Goal: Task Accomplishment & Management: Manage account settings

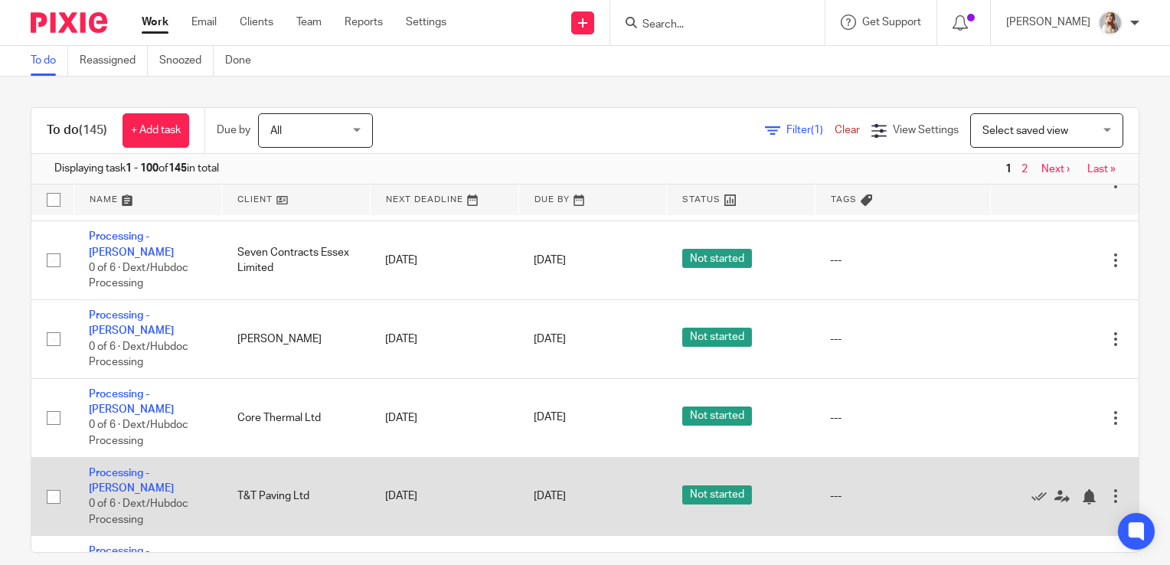
scroll to position [613, 0]
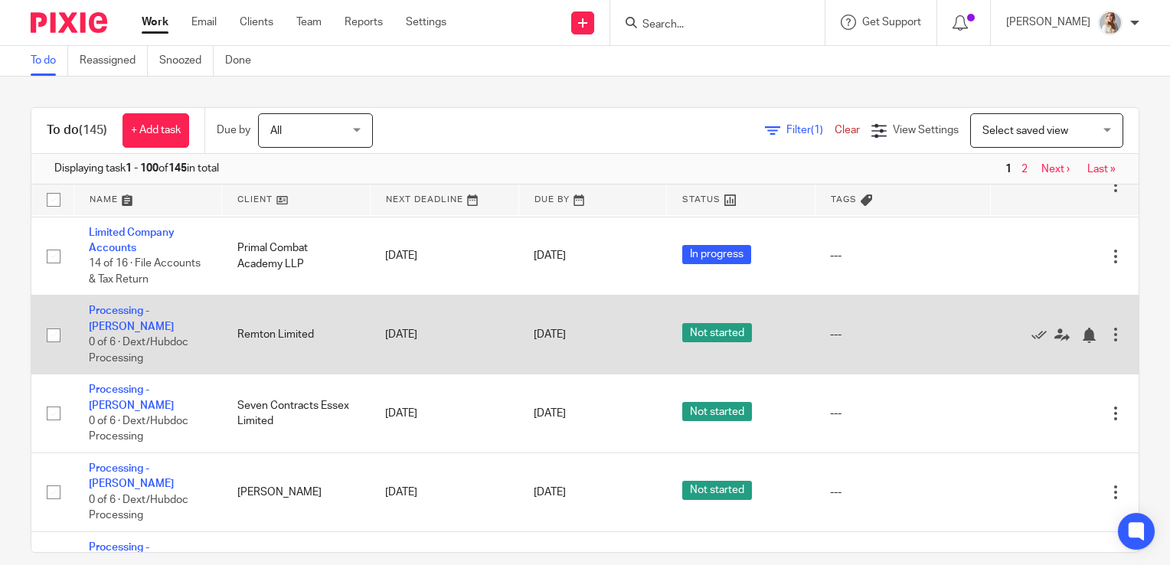
click at [58, 330] on input "checkbox" at bounding box center [53, 335] width 29 height 29
checkbox input "true"
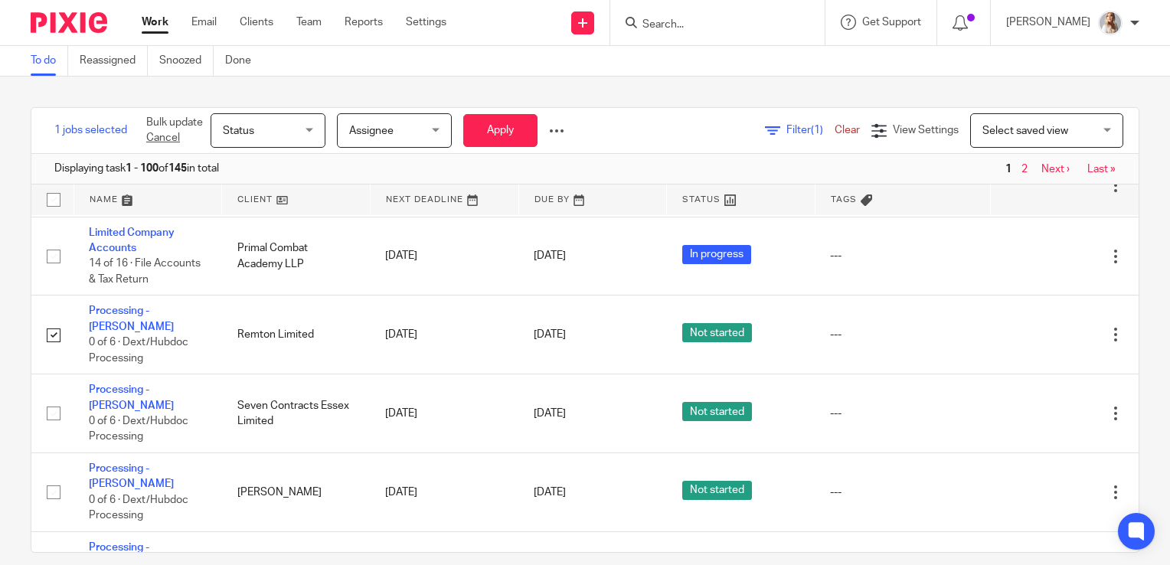
click at [303, 123] on span "Status" at bounding box center [263, 130] width 81 height 32
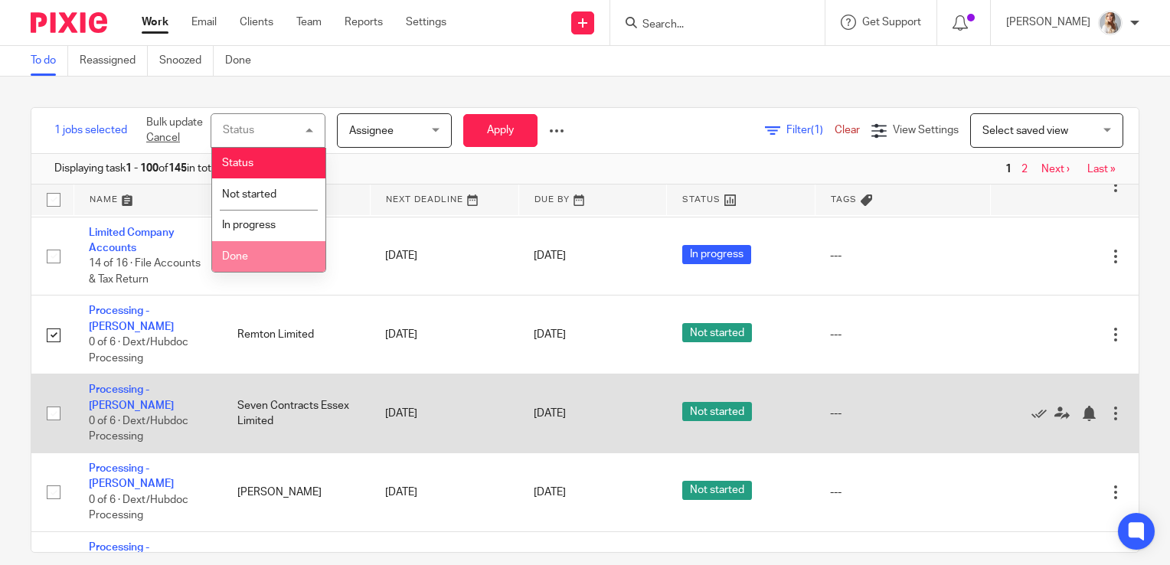
click at [50, 399] on input "checkbox" at bounding box center [53, 413] width 29 height 29
checkbox input "true"
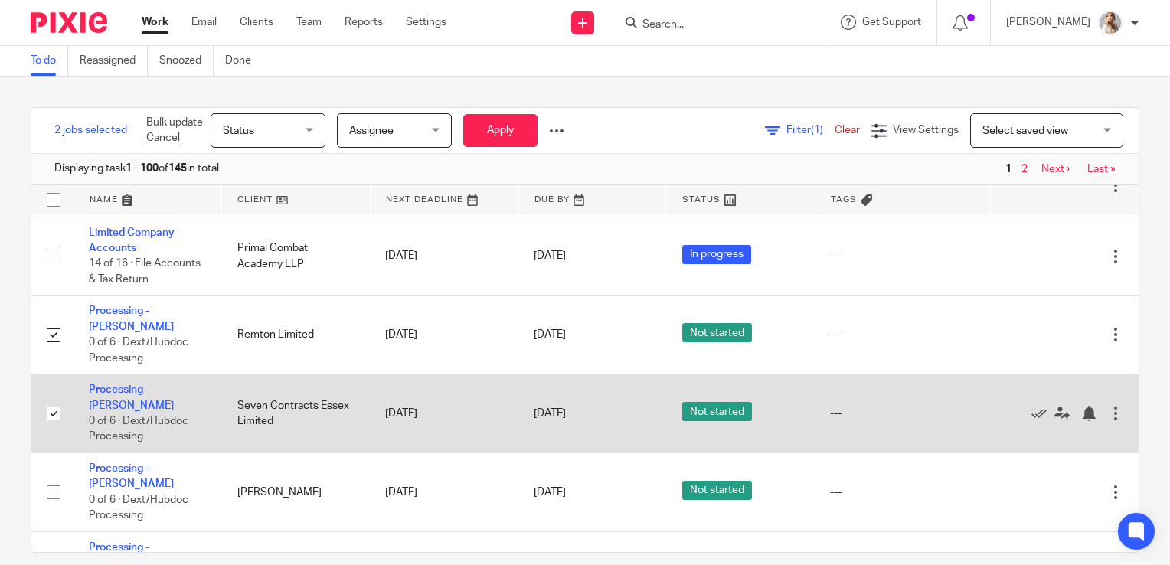
scroll to position [689, 0]
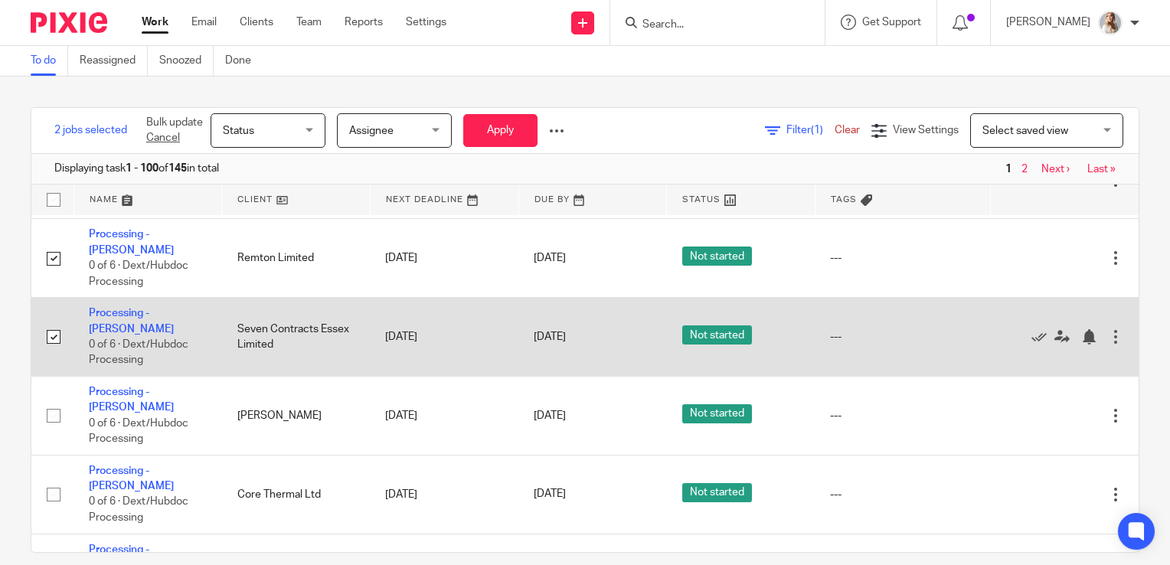
click at [50, 401] on input "checkbox" at bounding box center [53, 415] width 29 height 29
checkbox input "true"
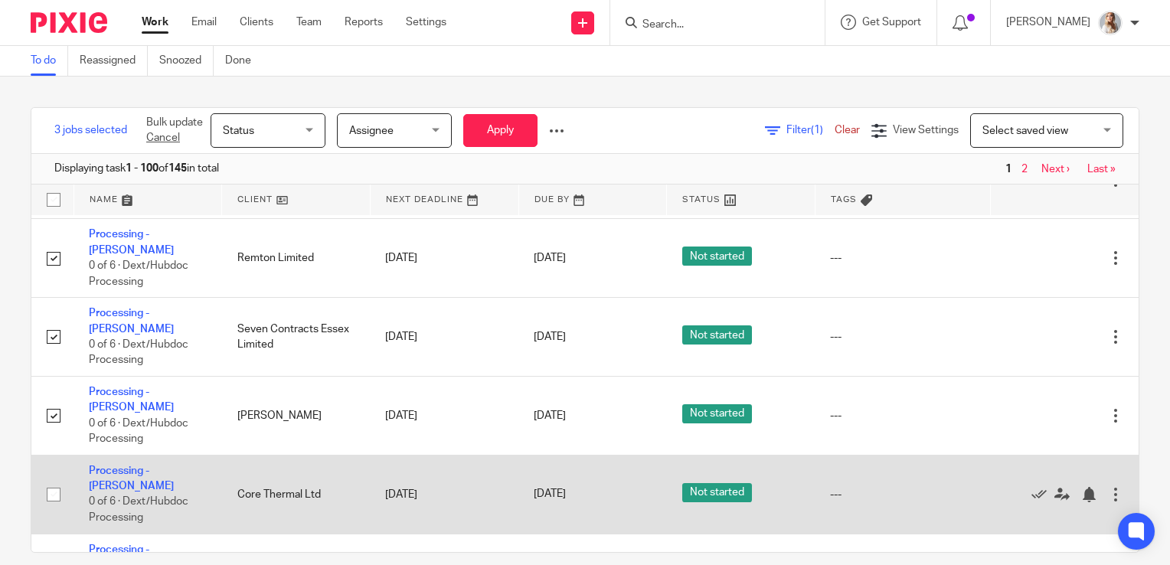
click at [48, 480] on input "checkbox" at bounding box center [53, 494] width 29 height 29
checkbox input "true"
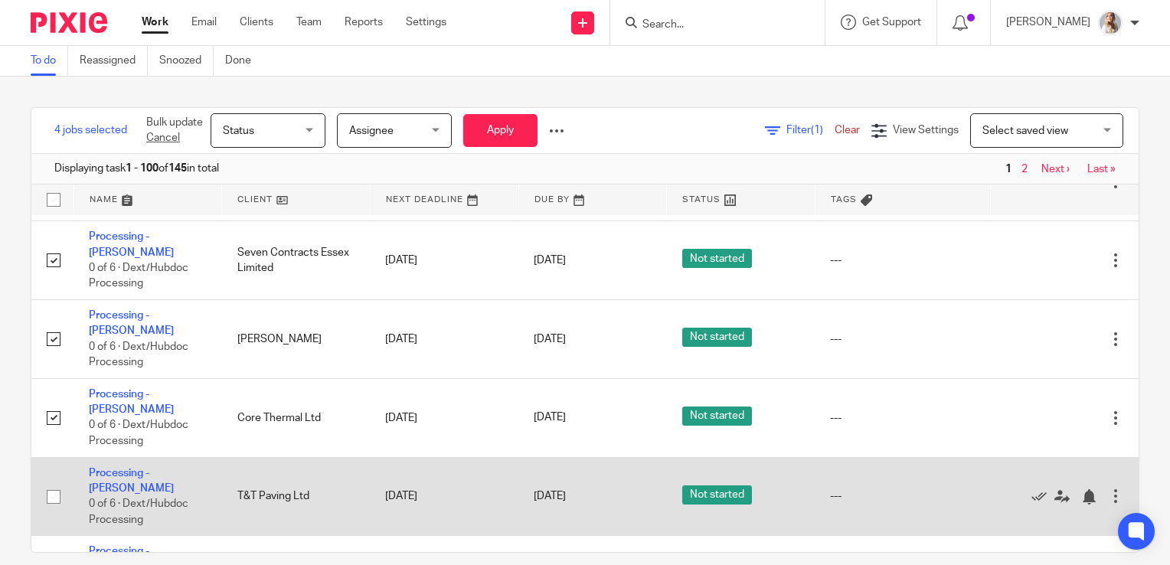
click at [54, 483] on input "checkbox" at bounding box center [53, 497] width 29 height 29
checkbox input "true"
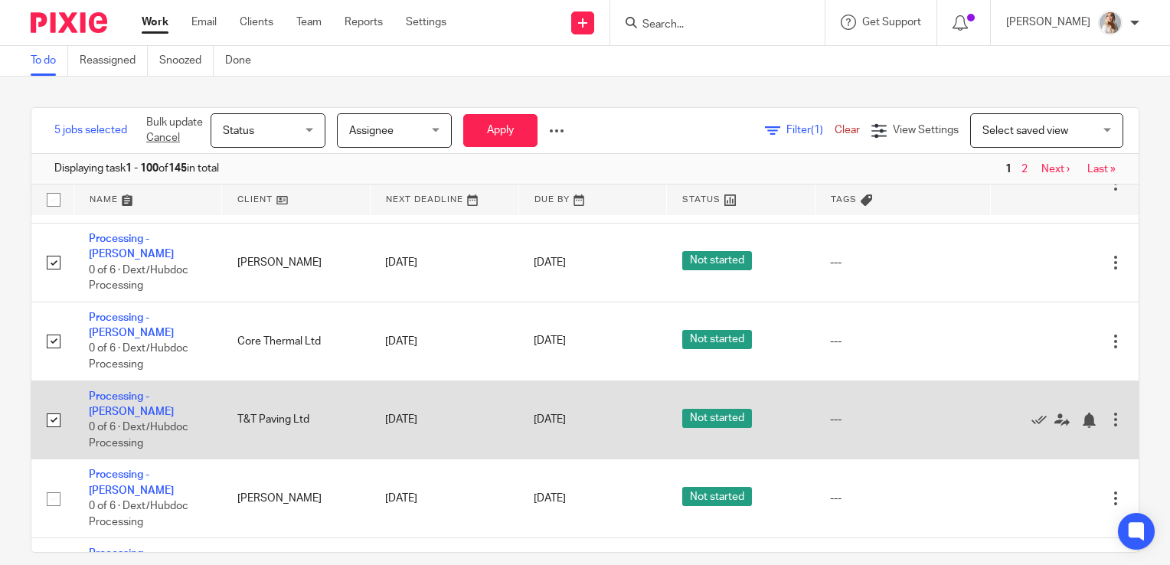
click at [54, 460] on td at bounding box center [52, 499] width 42 height 79
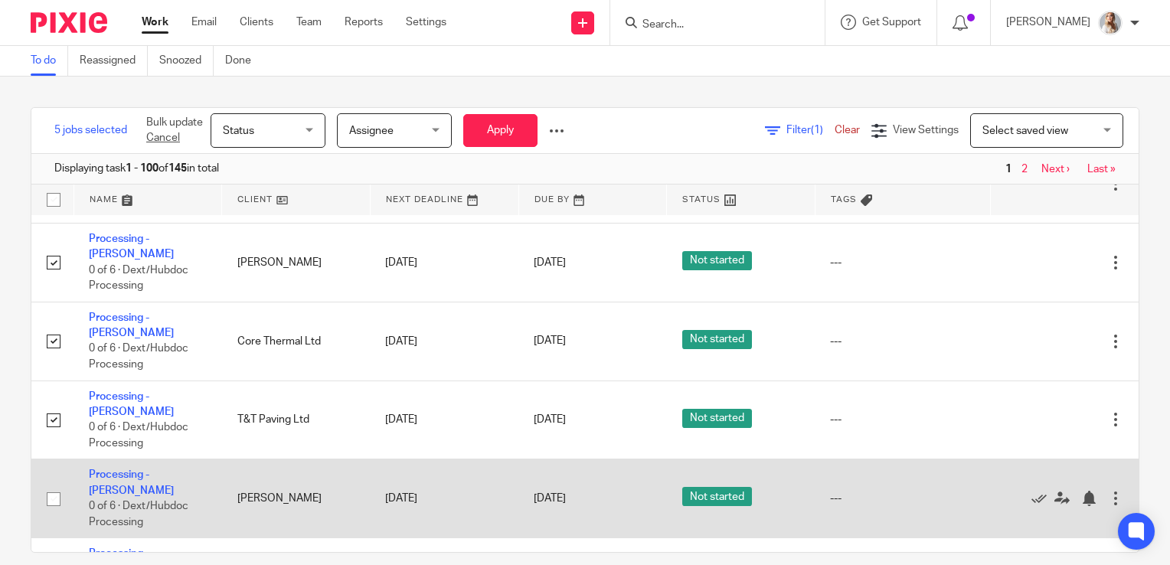
click at [52, 485] on input "checkbox" at bounding box center [53, 499] width 29 height 29
checkbox input "true"
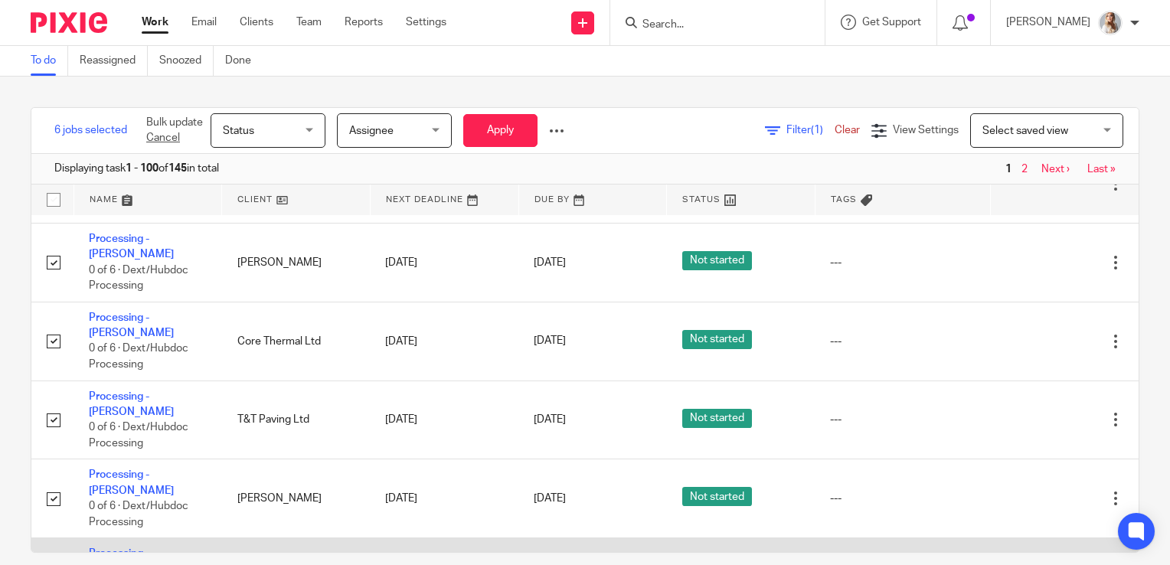
checkbox input "true"
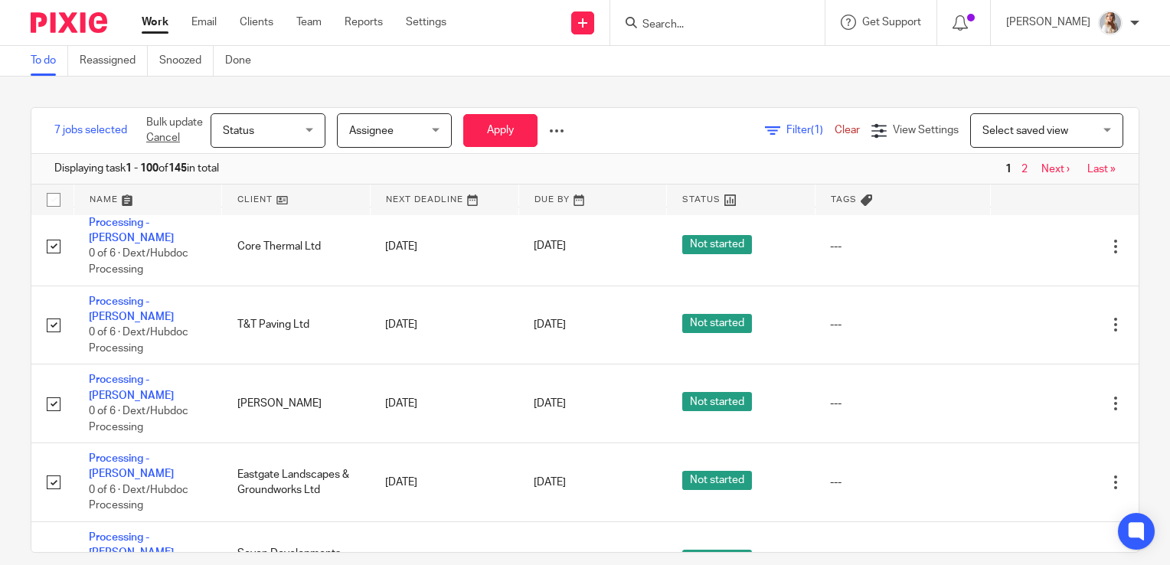
scroll to position [1072, 0]
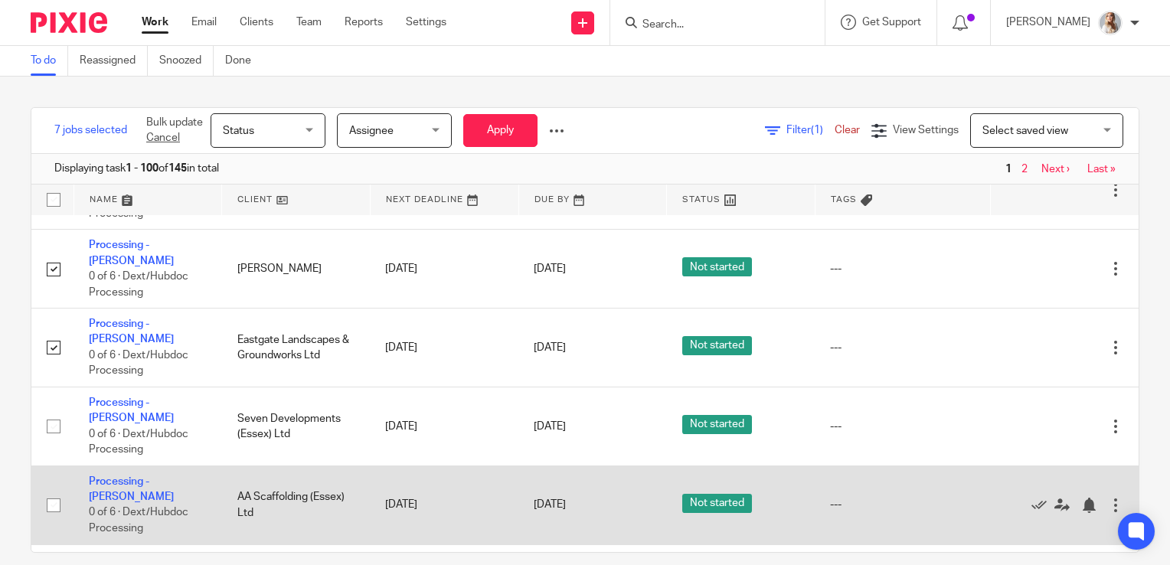
drag, startPoint x: 54, startPoint y: 318, endPoint x: 55, endPoint y: 360, distance: 42.1
click at [52, 412] on input "checkbox" at bounding box center [53, 426] width 29 height 29
checkbox input "true"
click at [56, 491] on input "checkbox" at bounding box center [53, 505] width 29 height 29
checkbox input "true"
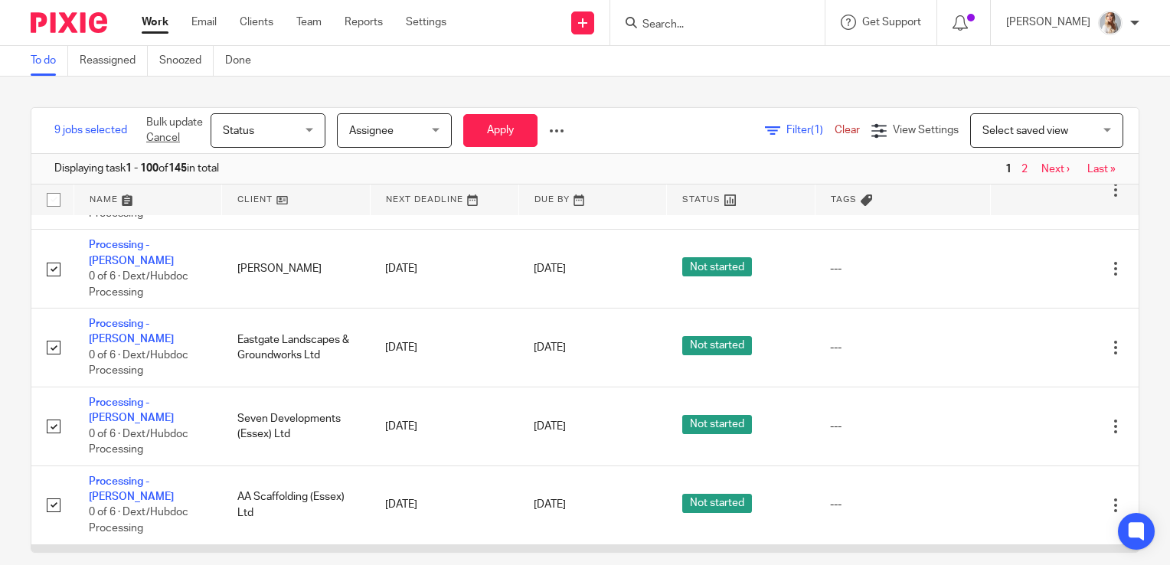
checkbox input "true"
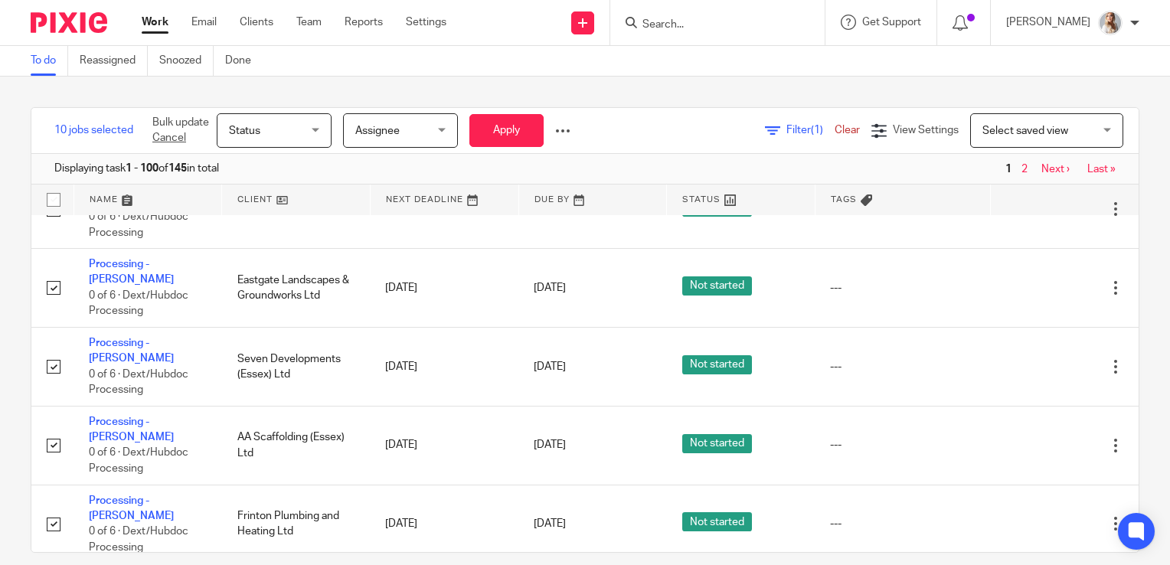
scroll to position [1302, 0]
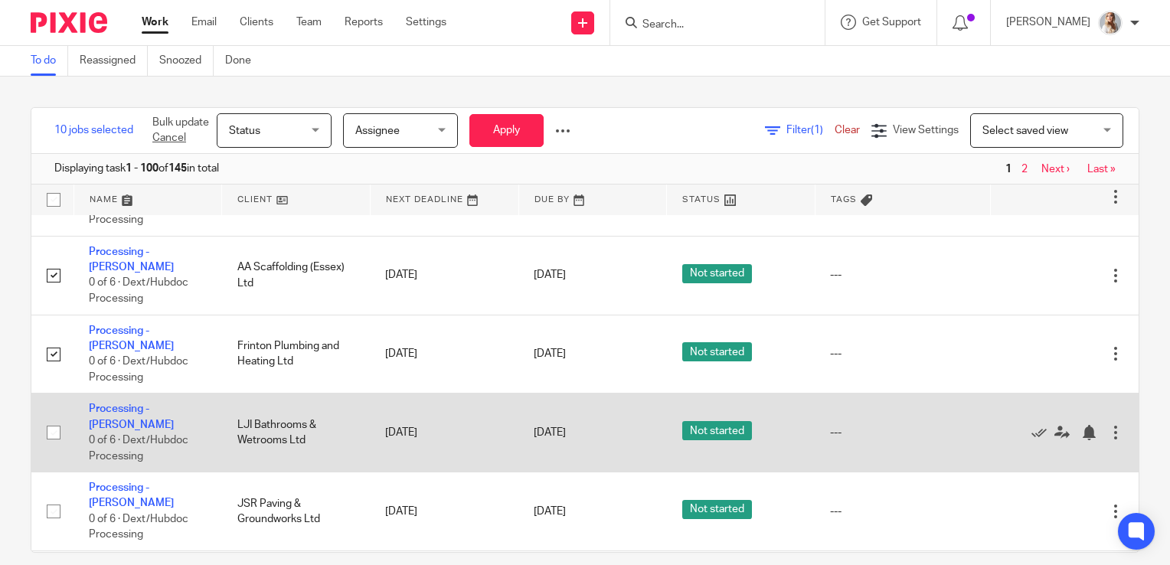
click at [52, 418] on input "checkbox" at bounding box center [53, 432] width 29 height 29
checkbox input "true"
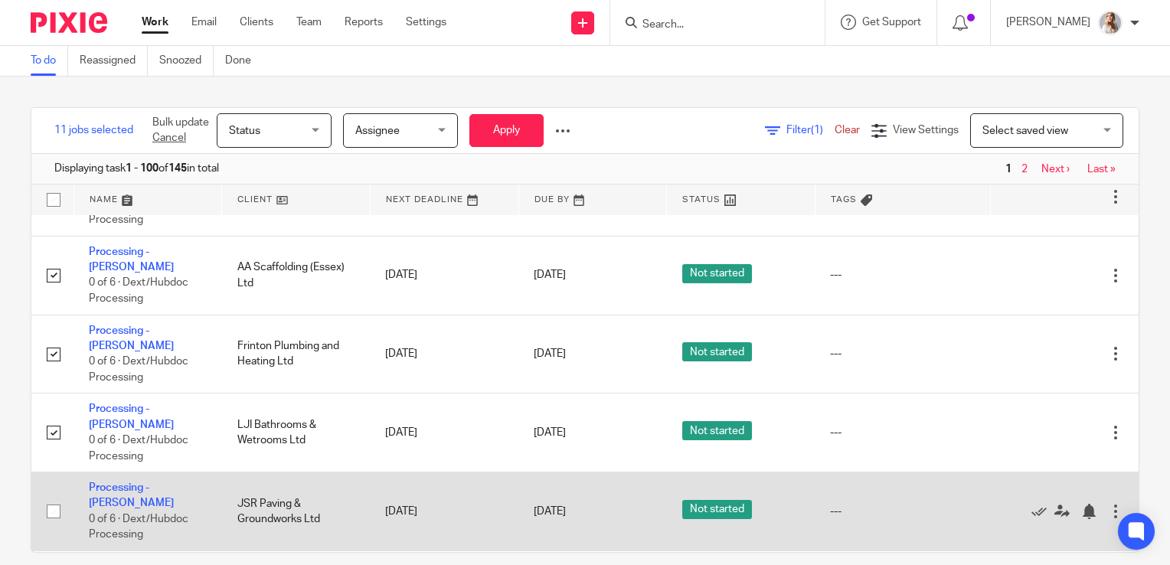
click at [57, 497] on input "checkbox" at bounding box center [53, 511] width 29 height 29
checkbox input "true"
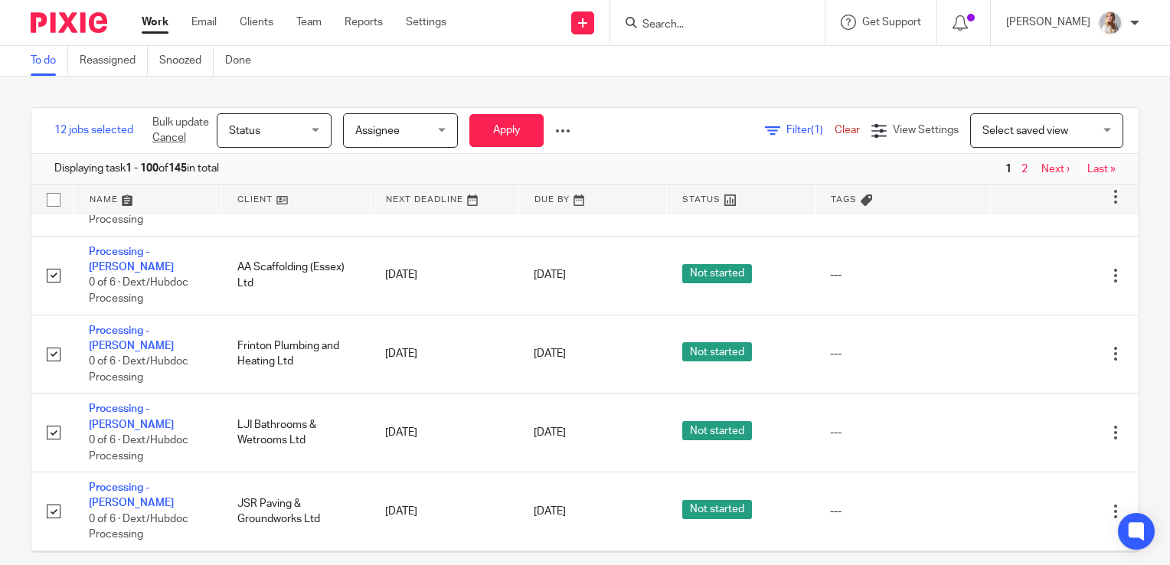
checkbox input "true"
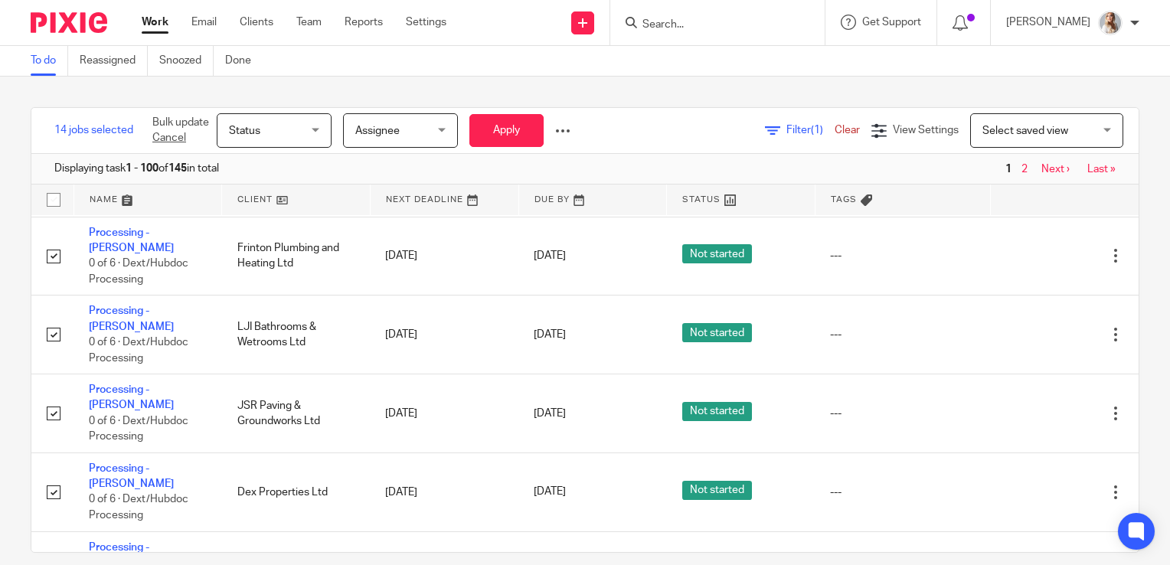
scroll to position [1532, 0]
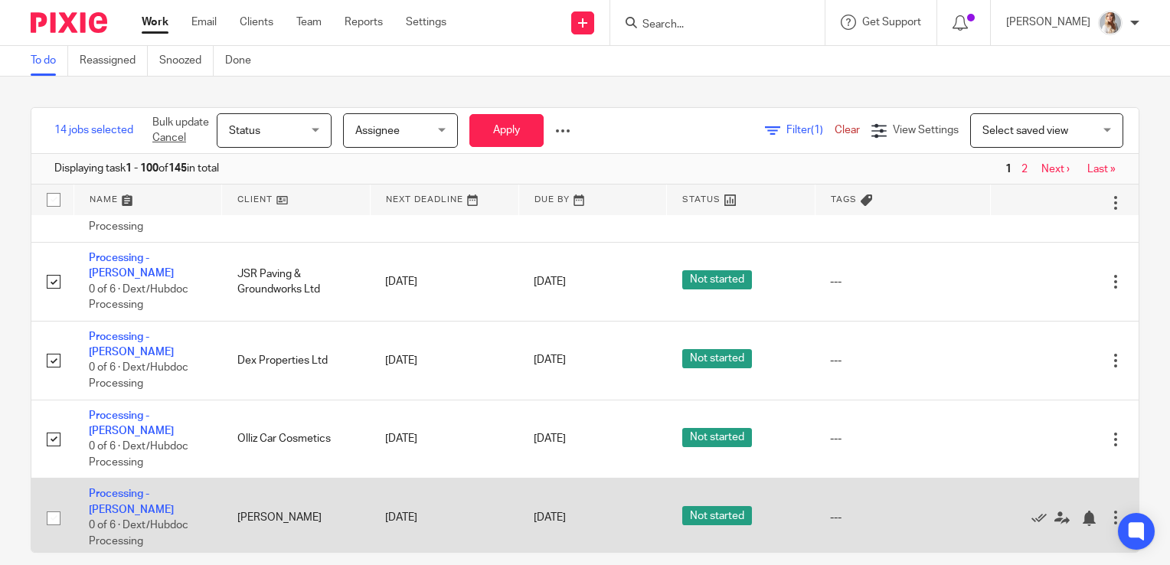
click at [54, 504] on input "checkbox" at bounding box center [53, 518] width 29 height 29
checkbox input "true"
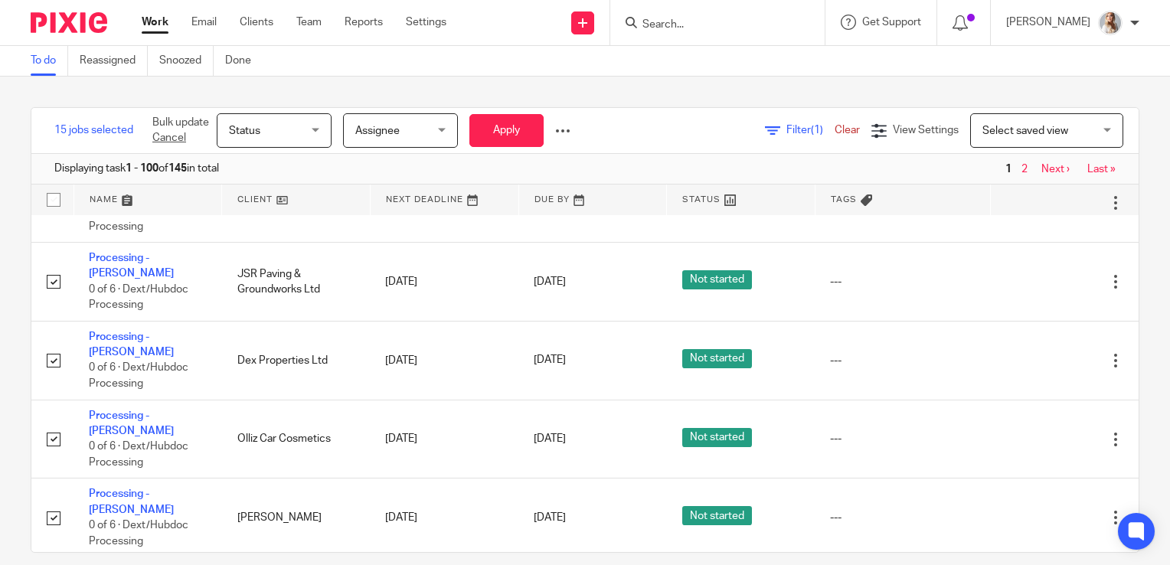
checkbox input "true"
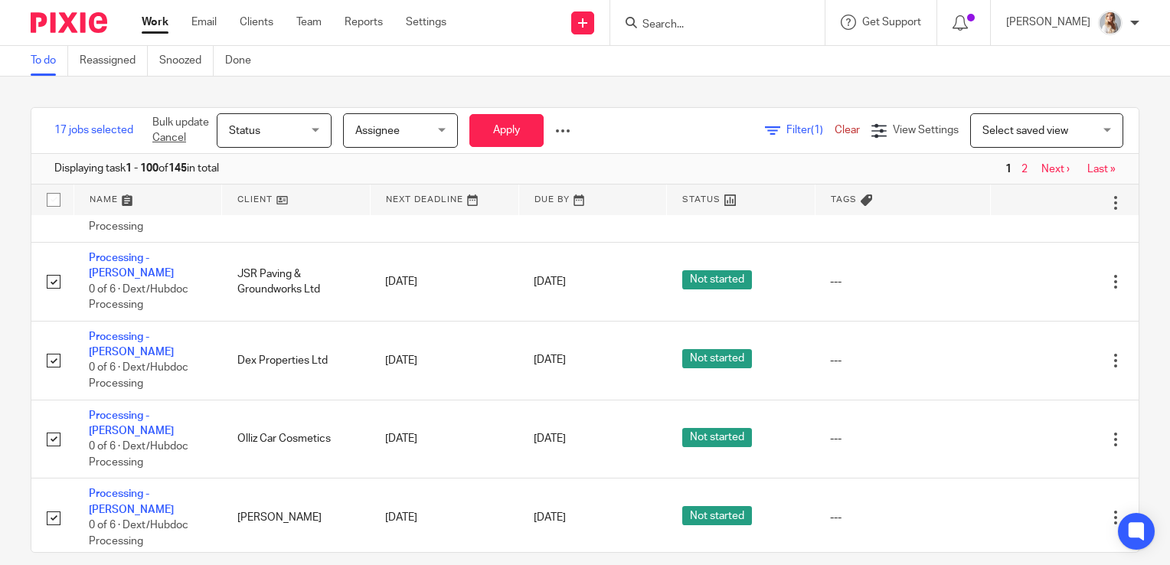
checkbox input "true"
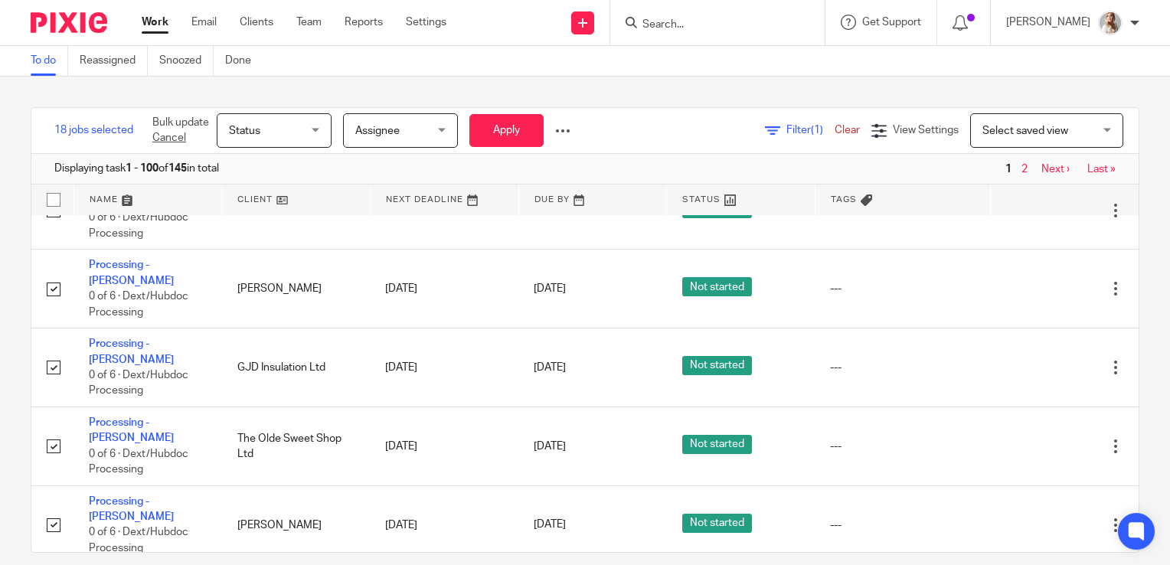
scroll to position [1762, 0]
checkbox input "true"
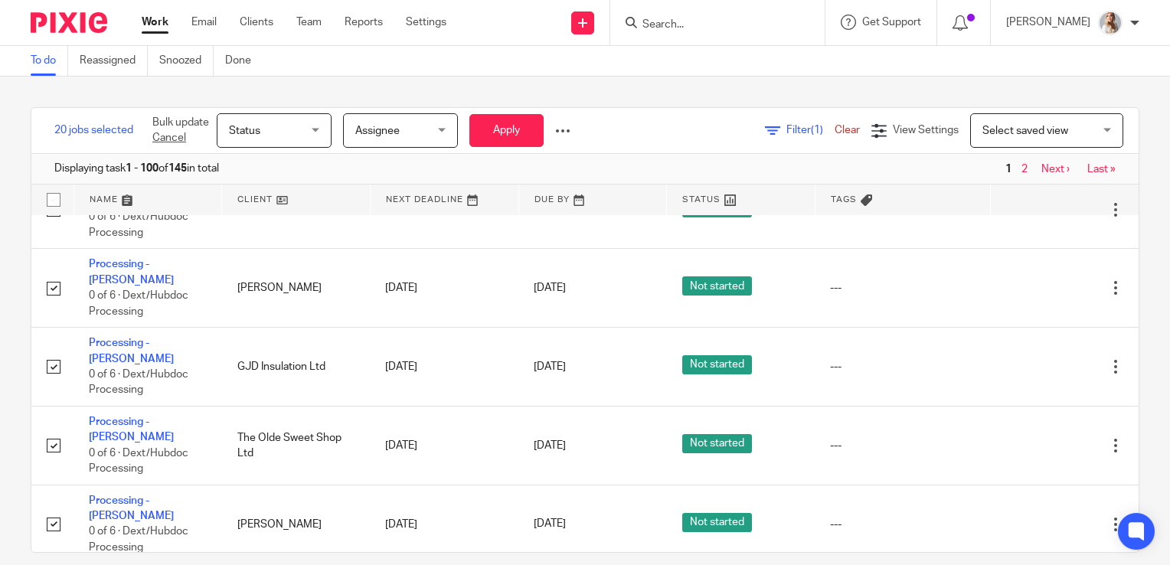
checkbox input "true"
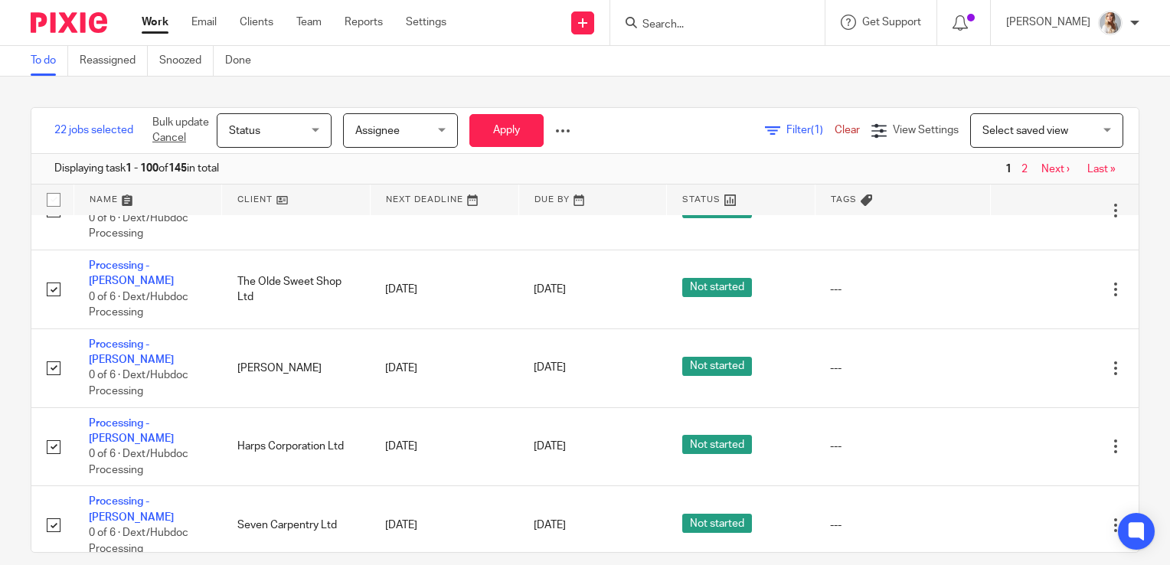
scroll to position [1992, 0]
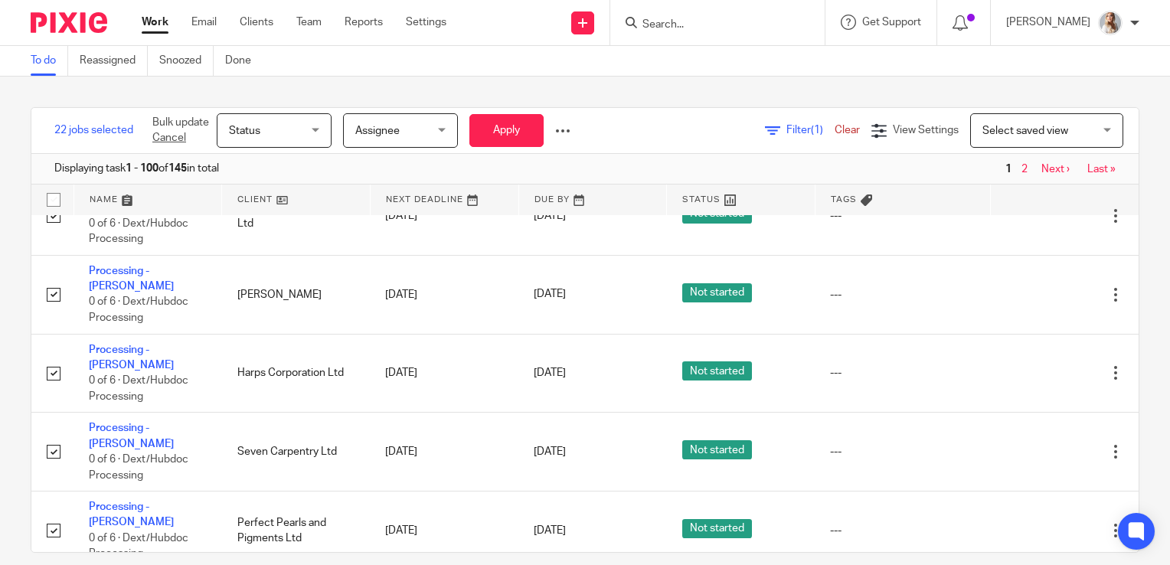
checkbox input "true"
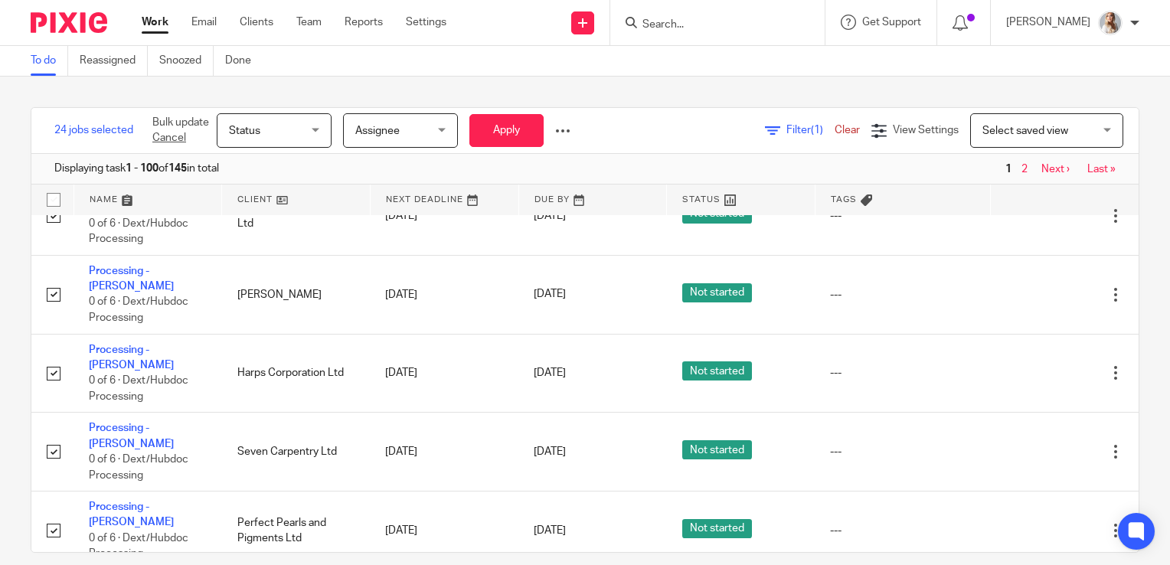
checkbox input "true"
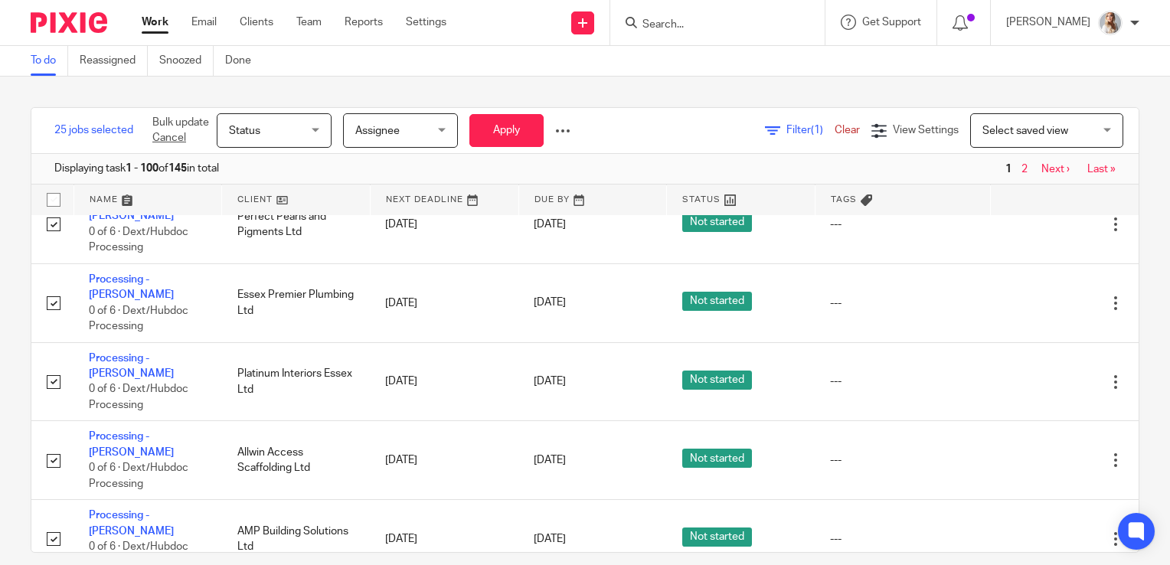
click at [319, 128] on div "Status Status" at bounding box center [274, 130] width 115 height 34
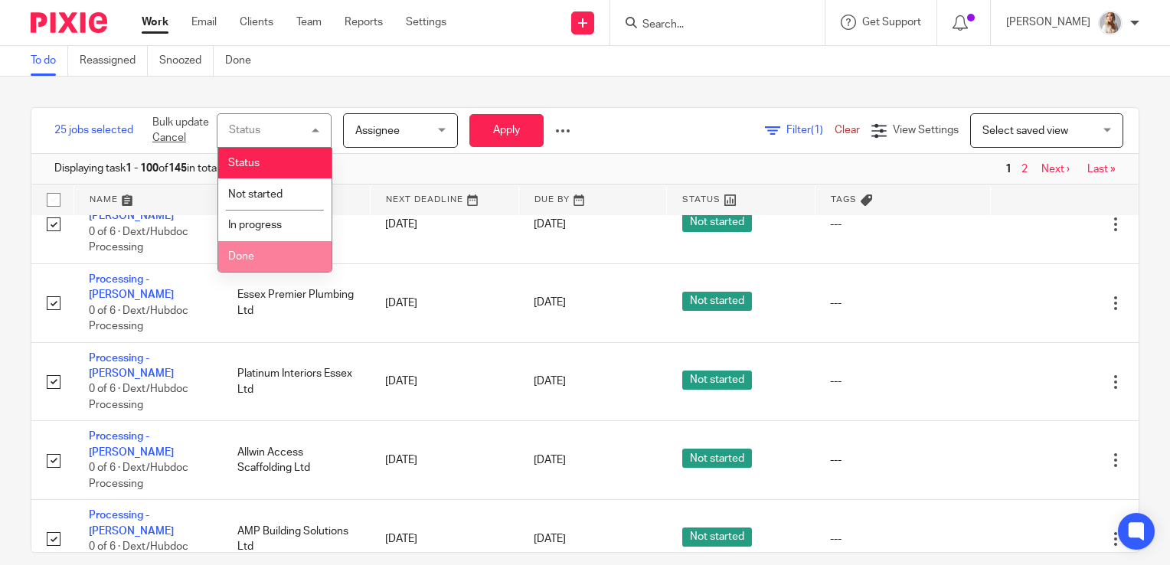
click at [243, 265] on li "Done" at bounding box center [274, 256] width 113 height 31
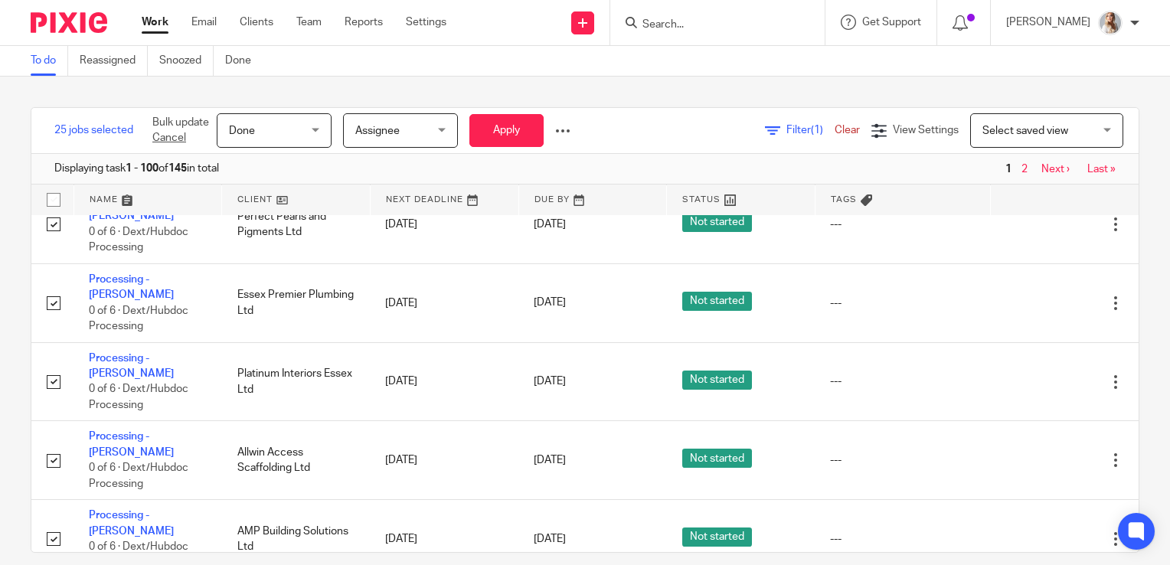
click at [398, 135] on span "Assignee" at bounding box center [395, 130] width 81 height 32
click at [564, 132] on div at bounding box center [562, 130] width 15 height 15
click at [521, 135] on button "Apply" at bounding box center [507, 130] width 74 height 33
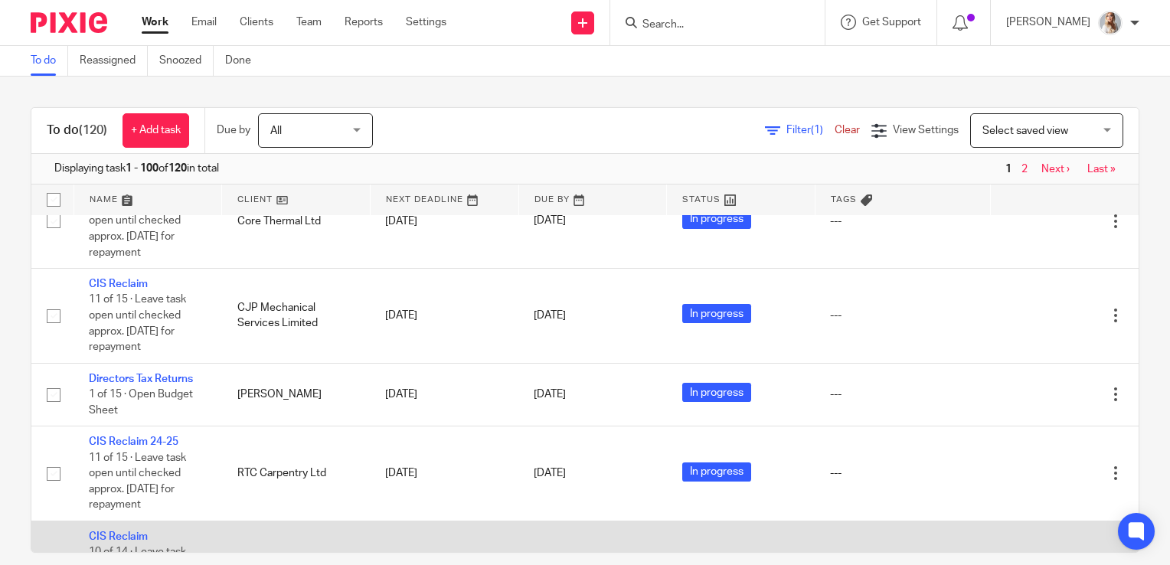
scroll to position [3294, 0]
